Goal: Information Seeking & Learning: Learn about a topic

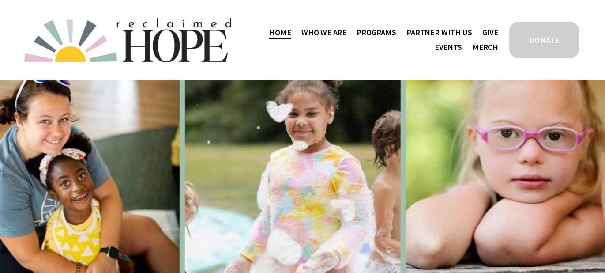
click at [0, 0] on span "Thrive Support Groups" at bounding box center [0, 0] width 0 height 0
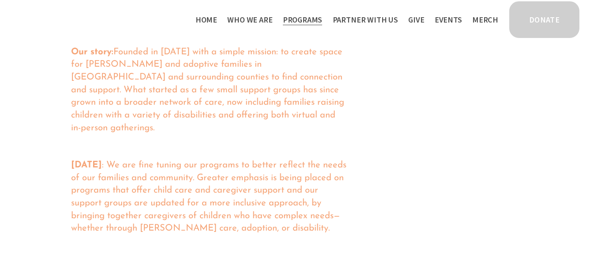
scroll to position [530, 0]
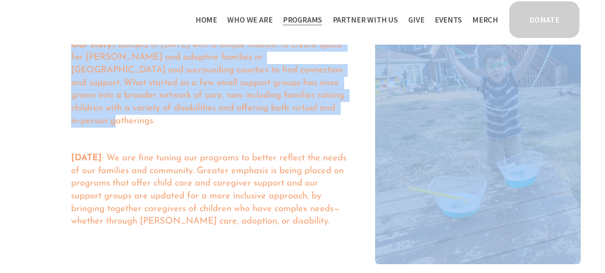
drag, startPoint x: 64, startPoint y: 59, endPoint x: 334, endPoint y: 121, distance: 277.3
click at [334, 121] on div "About Thrive Our story: Founded in [DATE] with a simple mission: to create spac…" at bounding box center [302, 115] width 605 height 298
click at [334, 121] on p "Our story: Founded in [DATE] with a simple mission: to create space for [PERSON…" at bounding box center [209, 83] width 276 height 89
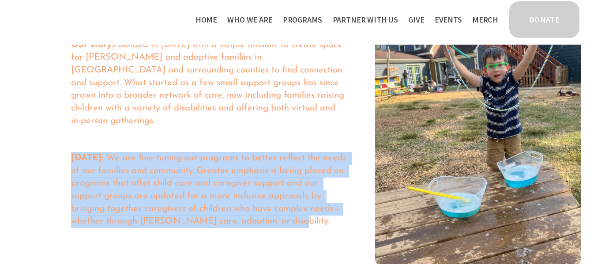
drag, startPoint x: 71, startPoint y: 161, endPoint x: 304, endPoint y: 226, distance: 242.3
click at [304, 226] on div "About Thrive Our story: Founded in [DATE] with a simple mission: to create spac…" at bounding box center [302, 115] width 605 height 298
click at [304, 226] on p "[DATE] : We are fine tuning our programs to better reflect the needs of our fam…" at bounding box center [209, 190] width 276 height 76
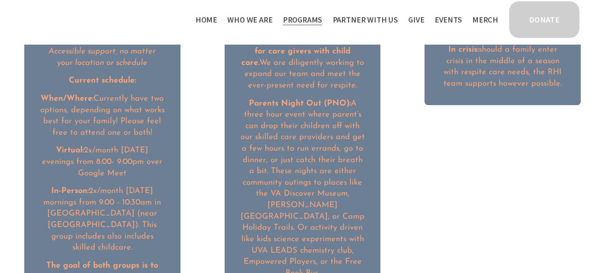
scroll to position [1160, 0]
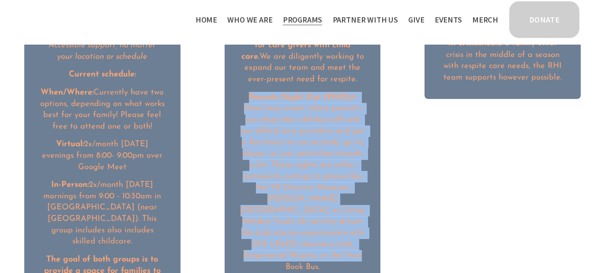
drag, startPoint x: 246, startPoint y: 89, endPoint x: 362, endPoint y: 247, distance: 196.0
click at [362, 247] on p "Parents Night Out (PNO): A three hour event where parent’s can drop their child…" at bounding box center [302, 182] width 125 height 181
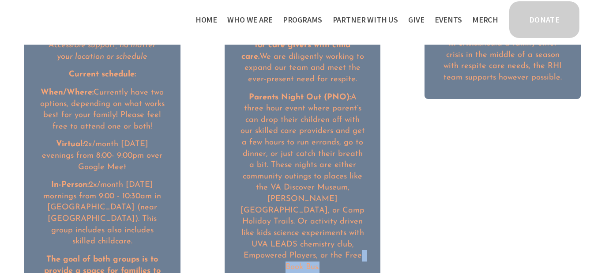
click at [362, 247] on p "Parents Night Out (PNO): A three hour event where parent’s can drop their child…" at bounding box center [302, 182] width 125 height 181
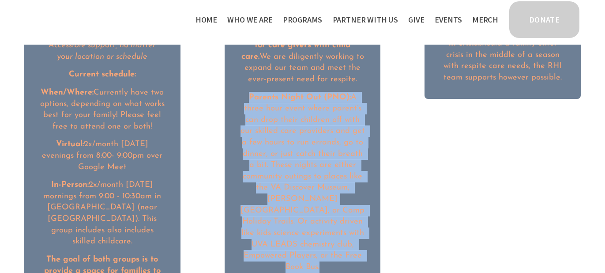
click at [362, 247] on p "Parents Night Out (PNO): A three hour event where parent’s can drop their child…" at bounding box center [302, 182] width 125 height 181
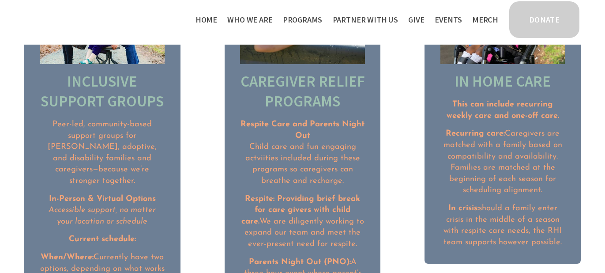
scroll to position [994, 0]
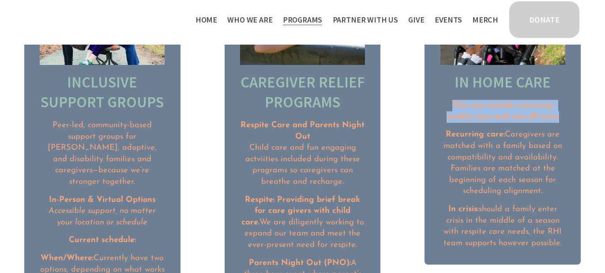
drag, startPoint x: 445, startPoint y: 108, endPoint x: 562, endPoint y: 115, distance: 117.5
click at [562, 115] on p "This can include recurring weekly care and one-off care." at bounding box center [502, 111] width 125 height 22
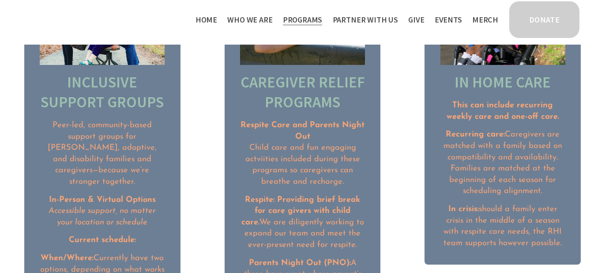
drag, startPoint x: 560, startPoint y: 240, endPoint x: 438, endPoint y: 124, distance: 168.8
click at [438, 124] on li "In Home Care This can include recurring weekly care and one-off care. Recurring…" at bounding box center [502, 109] width 156 height 309
click at [472, 143] on p "Recurring care: Caregivers are matched with a family based on compatibility and…" at bounding box center [502, 163] width 125 height 68
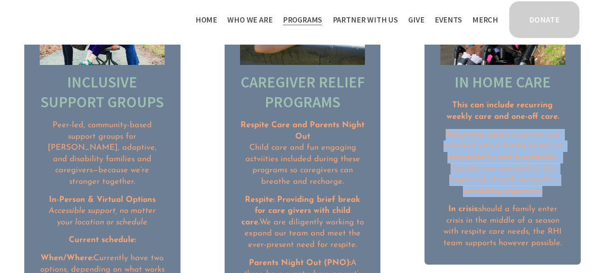
click at [472, 143] on p "Recurring care: Caregivers are matched with a family based on compatibility and…" at bounding box center [502, 163] width 125 height 68
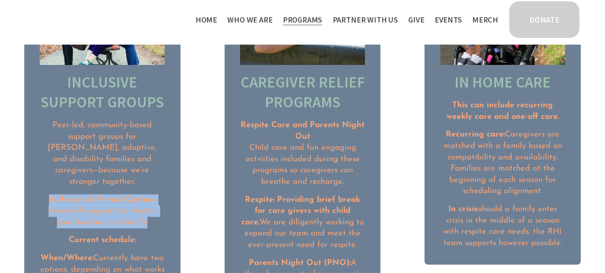
drag, startPoint x: 152, startPoint y: 206, endPoint x: 10, endPoint y: 189, distance: 143.5
click at [10, 189] on ul "Inclusive Support Groups Peer-led, community-based support groups for [PERSON_N…" at bounding box center [302, 223] width 605 height 536
click at [112, 201] on p "In-Person & Virtual Options Accessible support, no matter your location or sche…" at bounding box center [102, 211] width 125 height 34
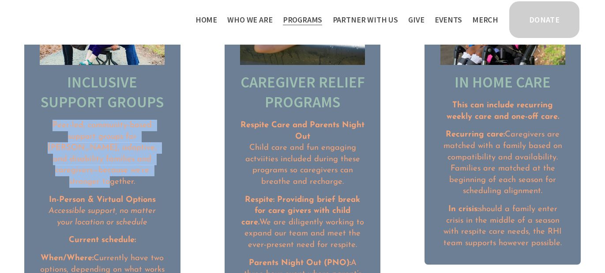
drag, startPoint x: 46, startPoint y: 124, endPoint x: 156, endPoint y: 166, distance: 117.3
click at [156, 166] on p "Peer-led, community-based support groups for [PERSON_NAME], adoptive, and disab…" at bounding box center [102, 154] width 125 height 68
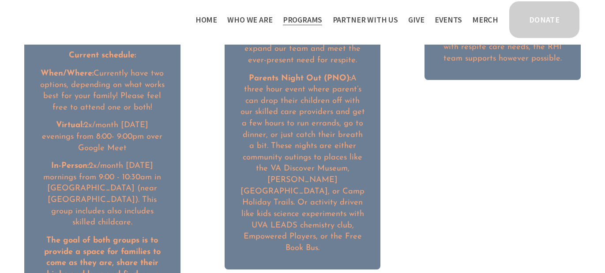
scroll to position [1179, 0]
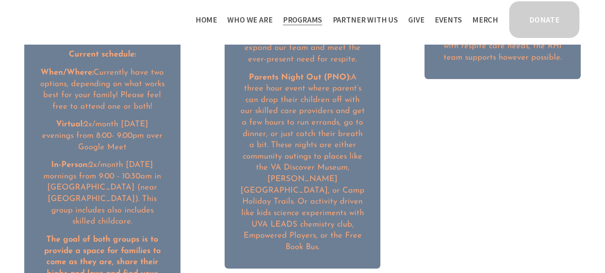
drag, startPoint x: 43, startPoint y: 105, endPoint x: 144, endPoint y: 131, distance: 104.4
click at [144, 131] on p "Virtual: 2x/month [DATE] evenings from 8:00- 9:00pm over Google Meet" at bounding box center [102, 136] width 125 height 34
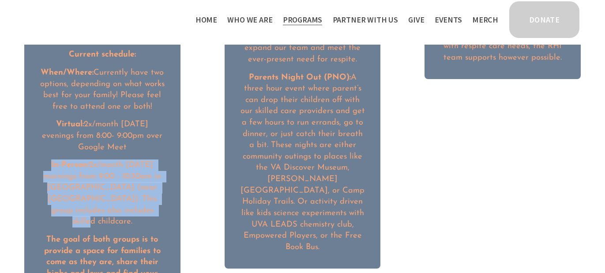
drag, startPoint x: 49, startPoint y: 148, endPoint x: 135, endPoint y: 197, distance: 100.0
click at [135, 197] on p "In-Person: 2x/month [DATE] mornings from 9:00 - 10:30am in [GEOGRAPHIC_DATA] (n…" at bounding box center [102, 193] width 125 height 68
click at [135, 190] on p "In-Person: 2x/month [DATE] mornings from 9:00 - 10:30am in [GEOGRAPHIC_DATA] (n…" at bounding box center [102, 193] width 125 height 68
drag, startPoint x: 135, startPoint y: 190, endPoint x: 38, endPoint y: 135, distance: 111.0
click at [38, 135] on li "Inclusive Support Groups Peer-led, community-based support groups for [PERSON_N…" at bounding box center [102, 38] width 156 height 536
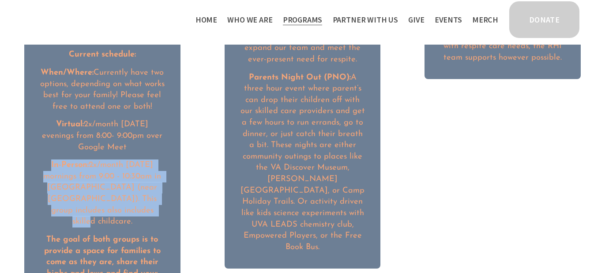
click at [129, 193] on p "In-Person: 2x/month [DATE] mornings from 9:00 - 10:30am in [GEOGRAPHIC_DATA] (n…" at bounding box center [102, 193] width 125 height 68
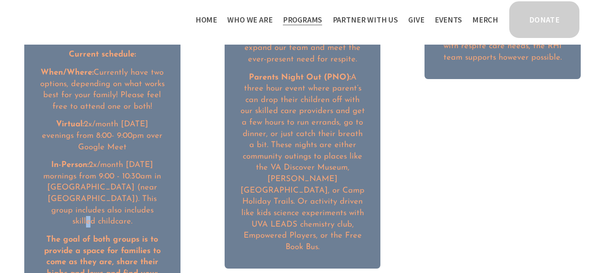
click at [129, 193] on p "In-Person: 2x/month [DATE] mornings from 9:00 - 10:30am in [GEOGRAPHIC_DATA] (n…" at bounding box center [102, 193] width 125 height 68
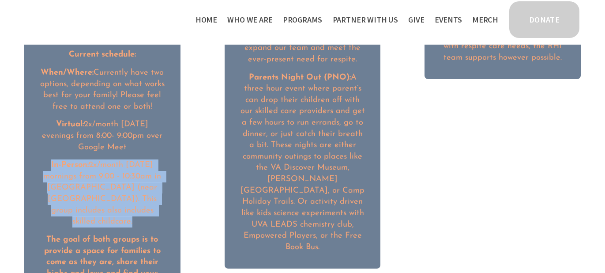
click at [129, 193] on p "In-Person: 2x/month [DATE] mornings from 9:00 - 10:30am in [GEOGRAPHIC_DATA] (n…" at bounding box center [102, 193] width 125 height 68
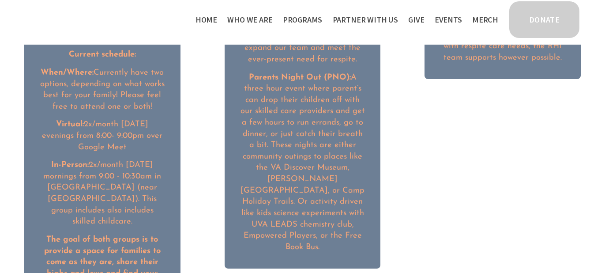
click at [130, 235] on strong "The goal of both groups is to provide a space for families to come as they are,…" at bounding box center [103, 261] width 119 height 53
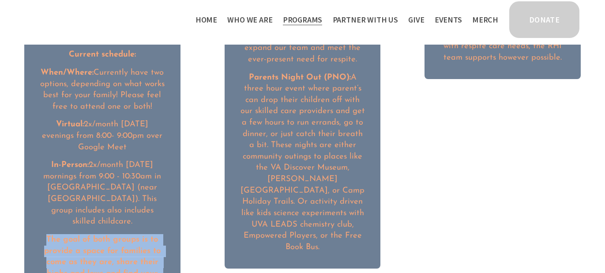
click at [130, 235] on strong "The goal of both groups is to provide a space for families to come as they are,…" at bounding box center [103, 261] width 119 height 53
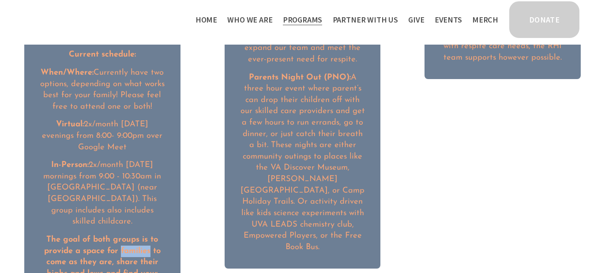
click at [130, 235] on strong "The goal of both groups is to provide a space for families to come as they are,…" at bounding box center [103, 261] width 119 height 53
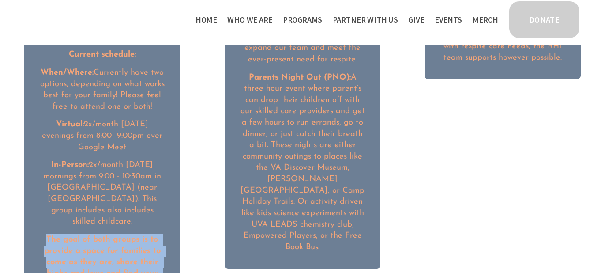
click at [130, 235] on strong "The goal of both groups is to provide a space for families to come as they are,…" at bounding box center [103, 261] width 119 height 53
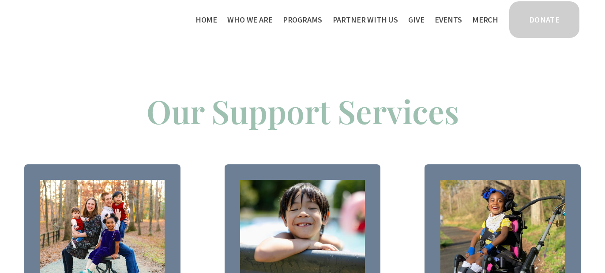
scroll to position [576, 0]
